Goal: Use online tool/utility: Utilize a website feature to perform a specific function

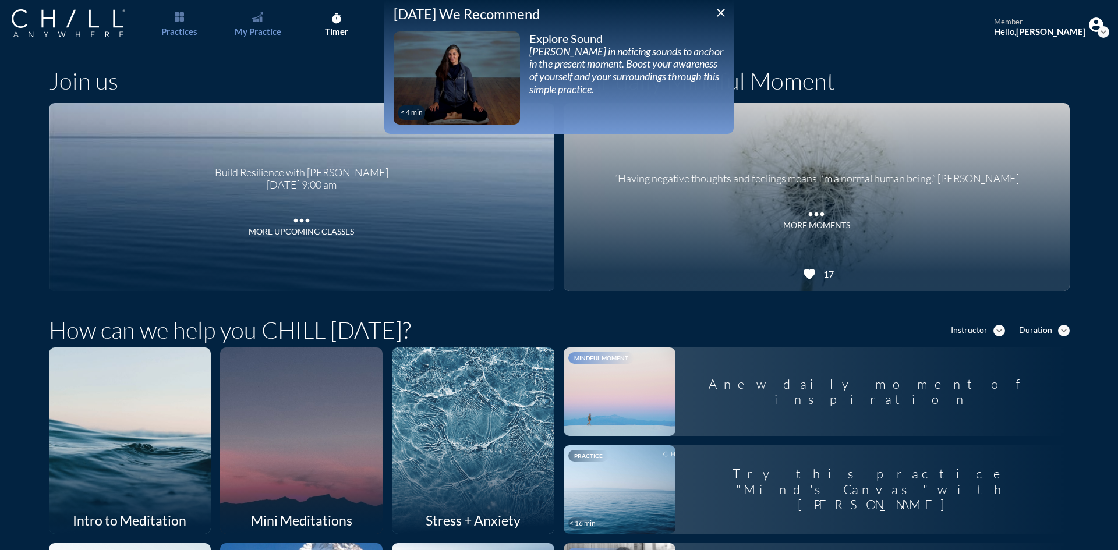
click at [270, 29] on div "My Practice" at bounding box center [258, 31] width 47 height 10
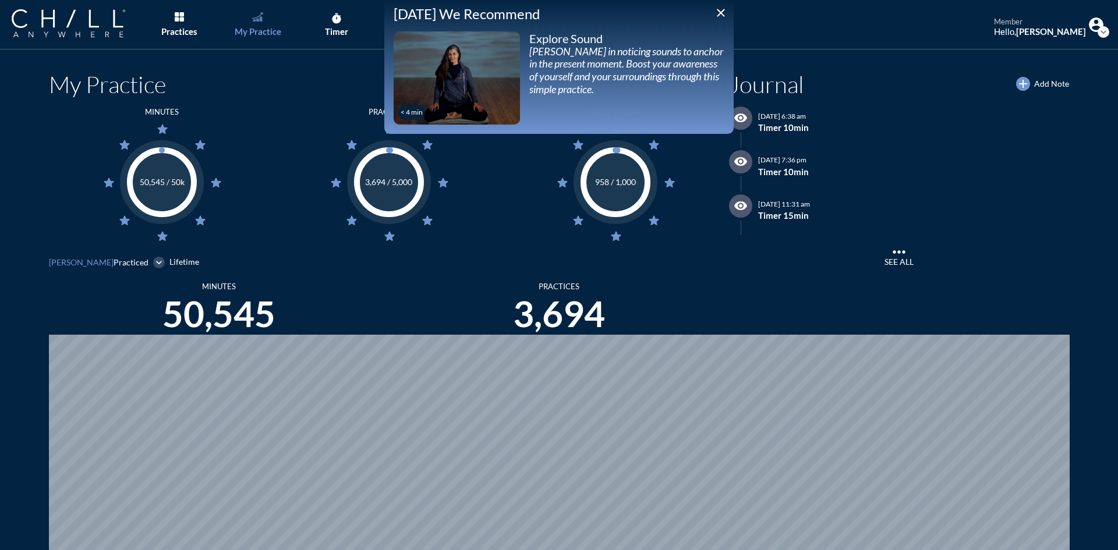
scroll to position [550, 1109]
click at [724, 22] on div "[DATE] We Recommend close < 4 min play_arrow Explore Sound [PERSON_NAME] in not…" at bounding box center [558, 67] width 349 height 134
click at [719, 9] on icon "close" at bounding box center [721, 13] width 14 height 14
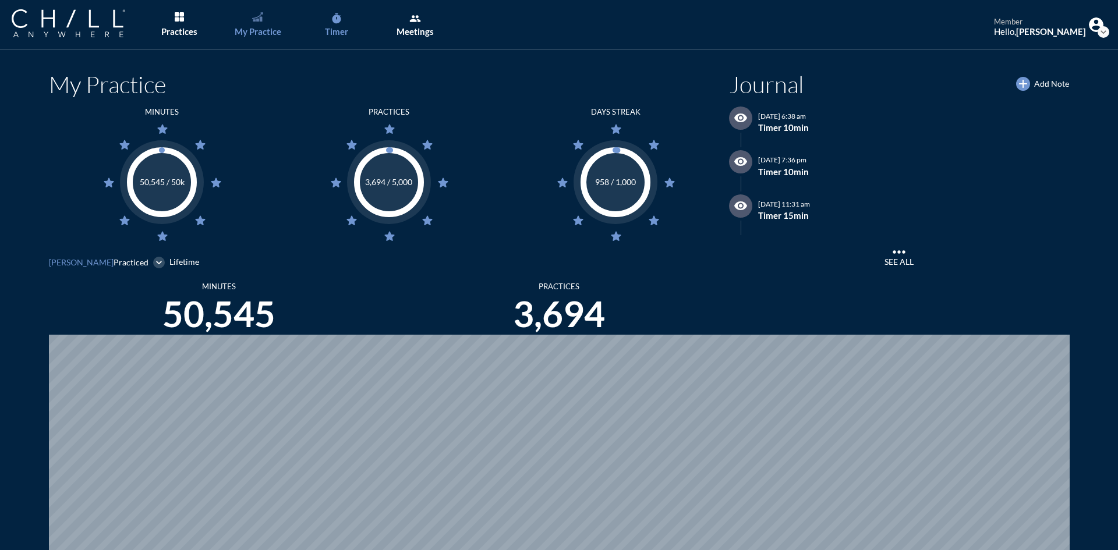
click at [336, 24] on link "timer Timer" at bounding box center [336, 24] width 61 height 49
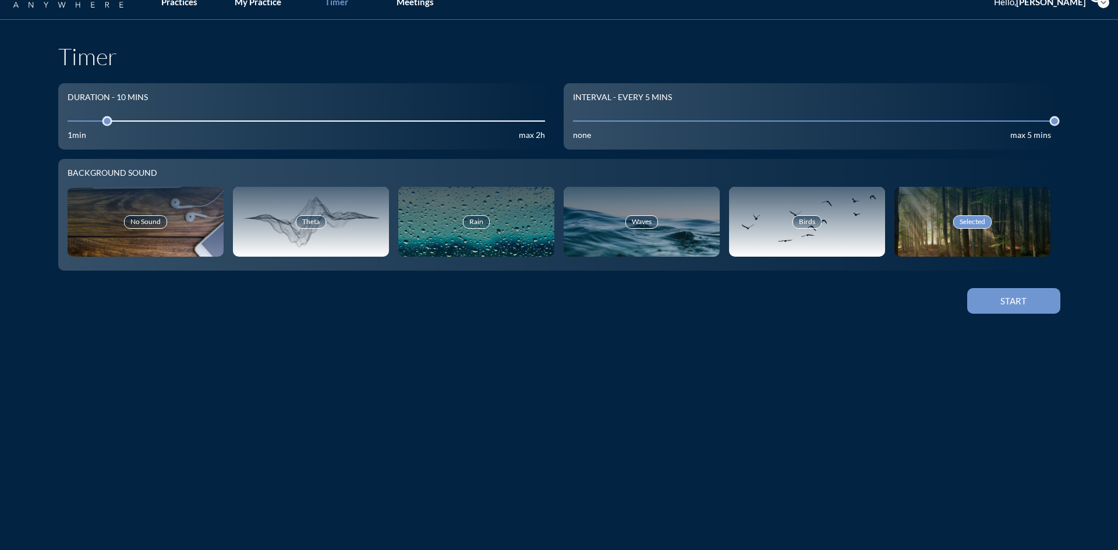
scroll to position [58, 0]
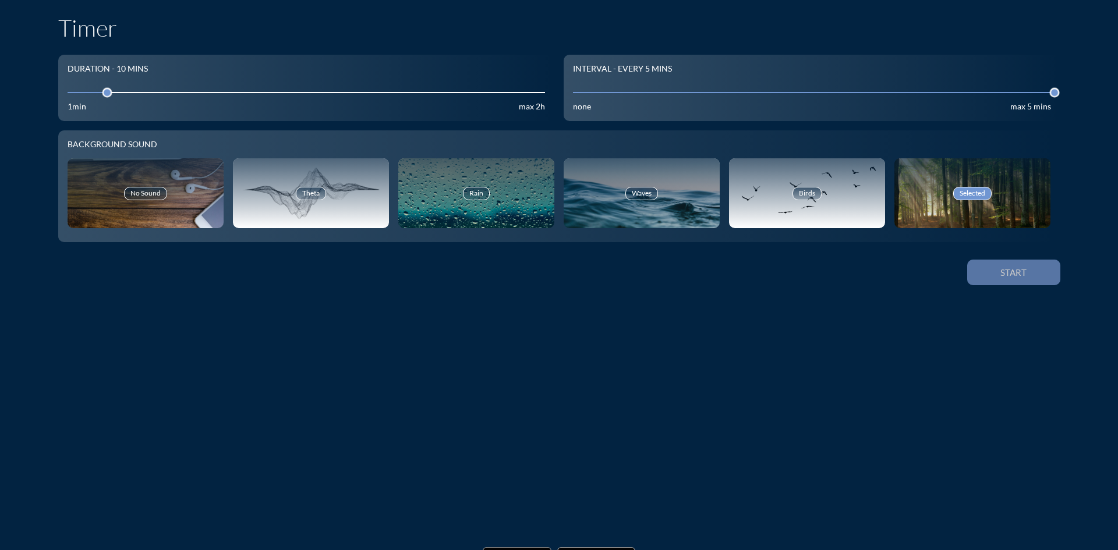
click at [1020, 282] on button "Start" at bounding box center [1013, 273] width 93 height 26
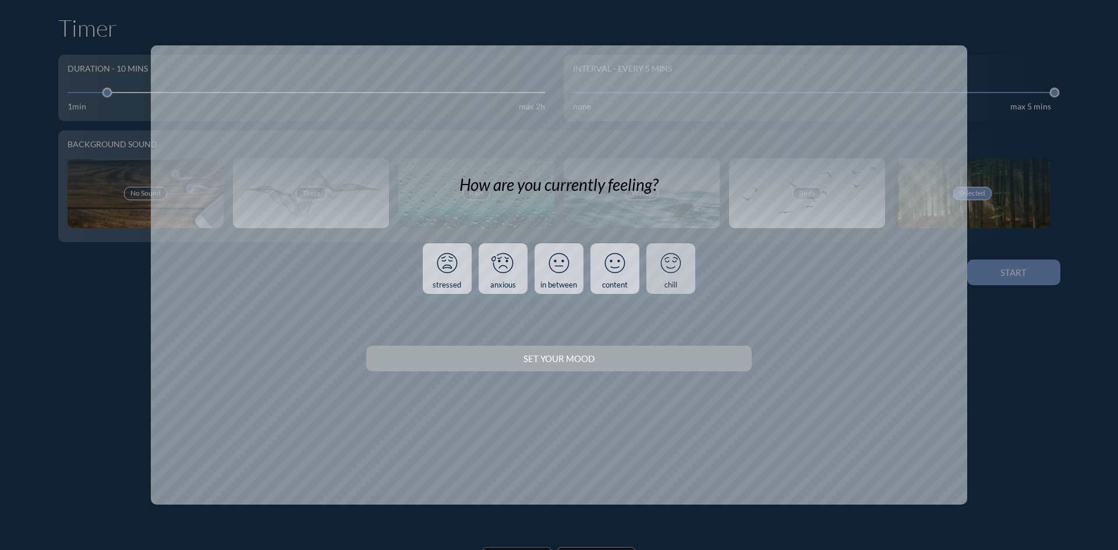
click at [683, 258] on icon at bounding box center [670, 263] width 30 height 30
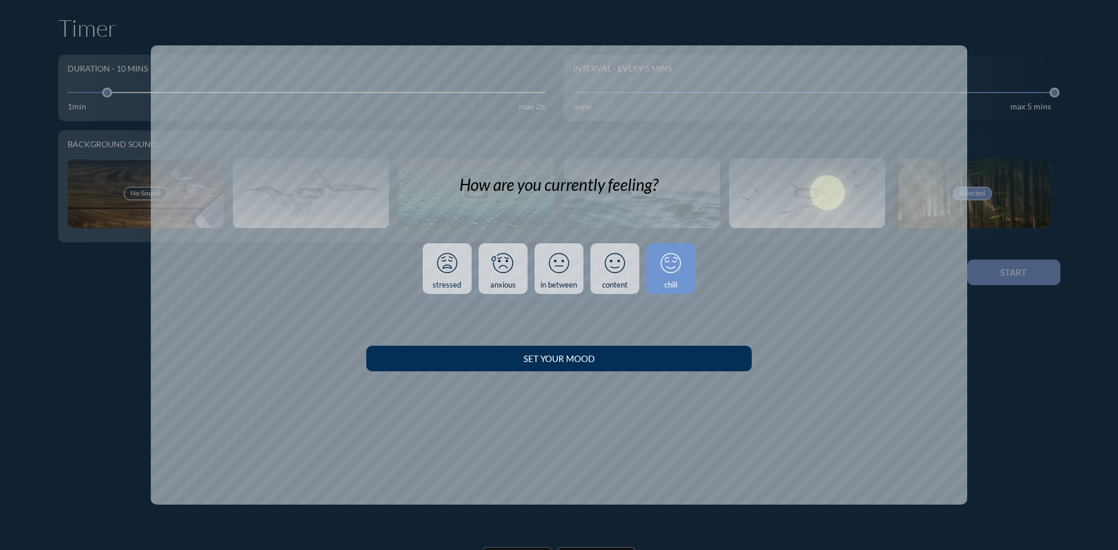
click at [704, 353] on div "Set your Mood" at bounding box center [559, 358] width 344 height 10
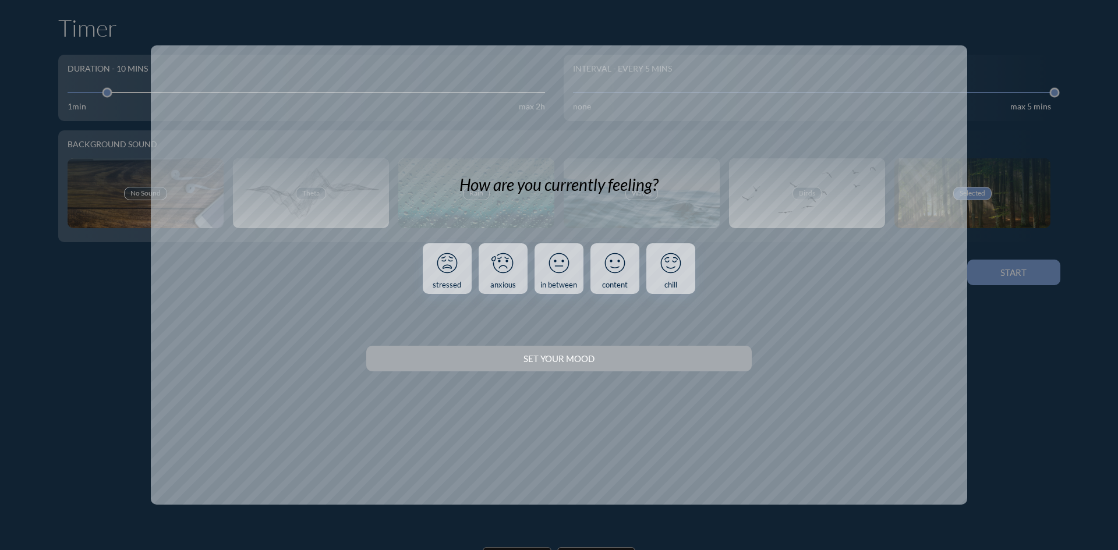
click at [650, 240] on div "content chill" at bounding box center [643, 269] width 112 height 58
click at [684, 278] on icon at bounding box center [670, 263] width 30 height 30
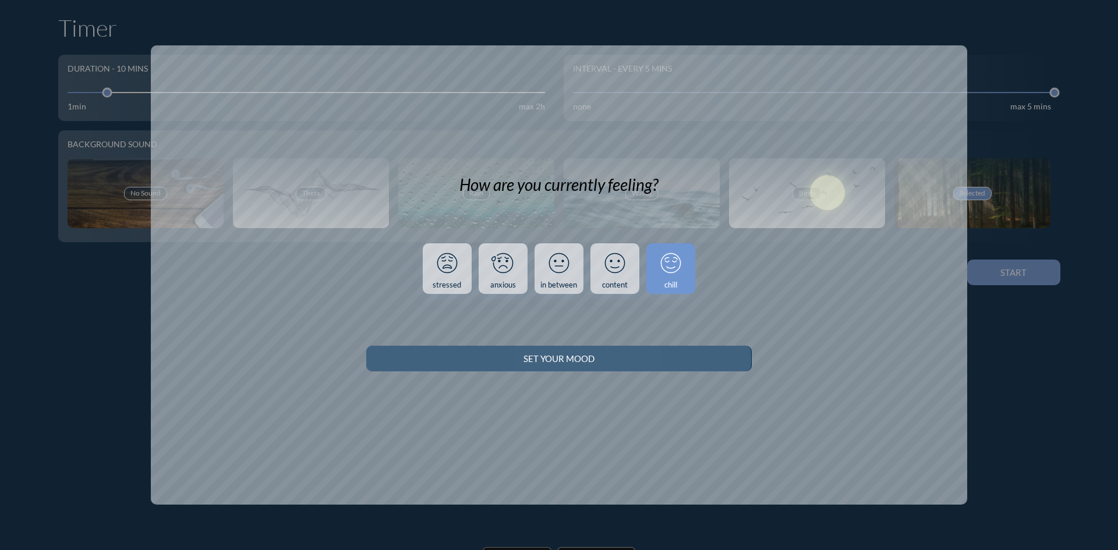
click at [612, 367] on button "Set your Mood" at bounding box center [558, 359] width 385 height 26
